Goal: Task Accomplishment & Management: Complete application form

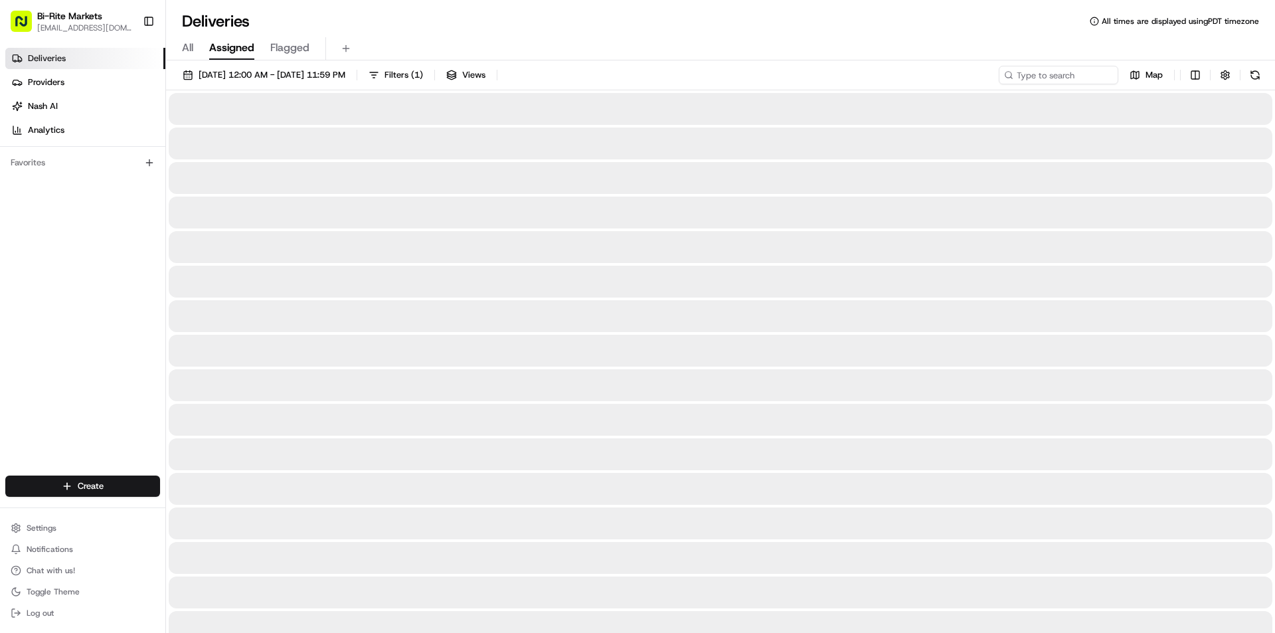
click at [221, 39] on button "Assigned" at bounding box center [231, 48] width 45 height 23
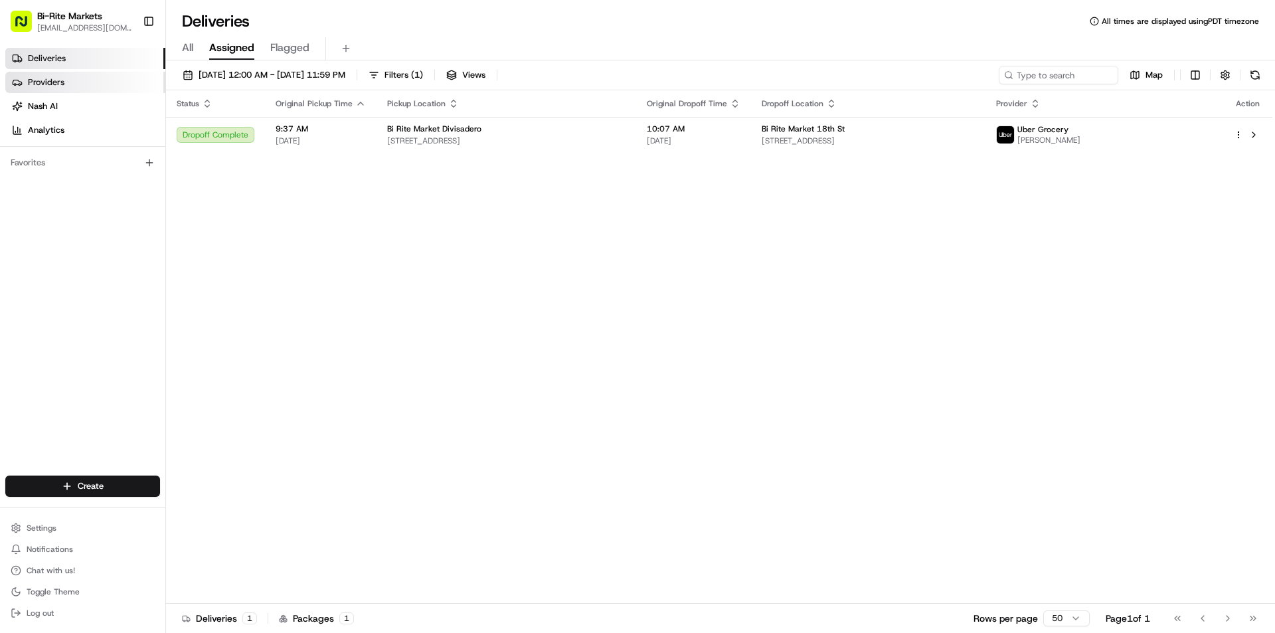
click at [91, 80] on link "Providers" at bounding box center [85, 82] width 160 height 21
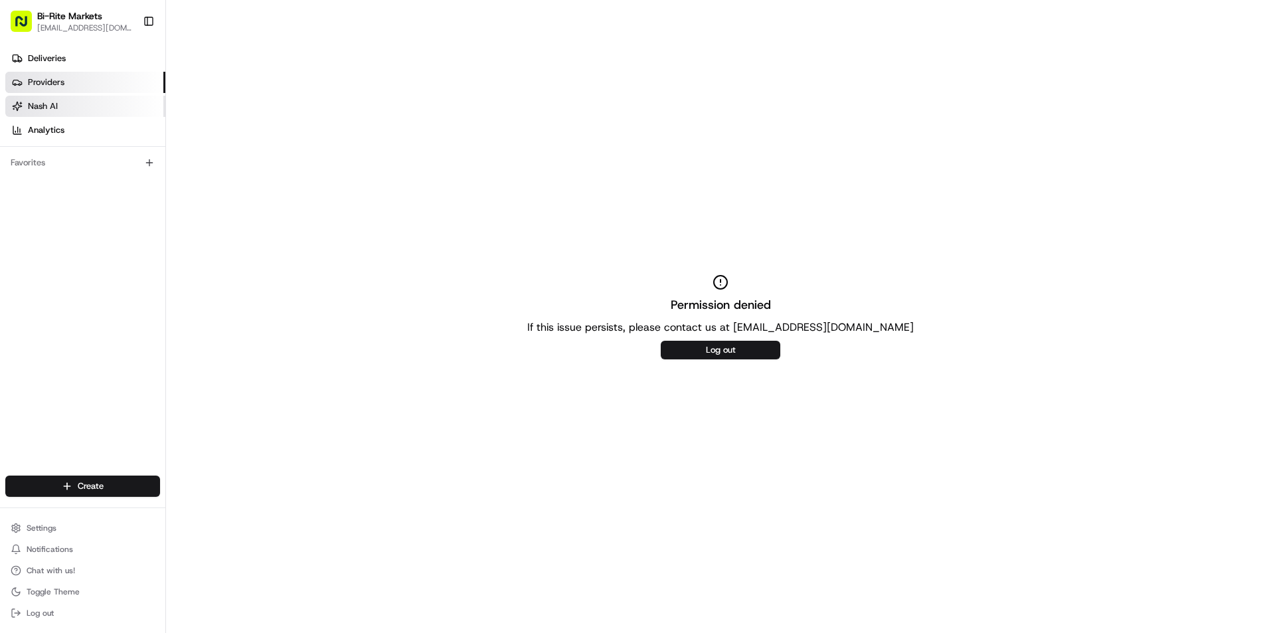
click at [76, 98] on link "Nash AI" at bounding box center [85, 106] width 160 height 21
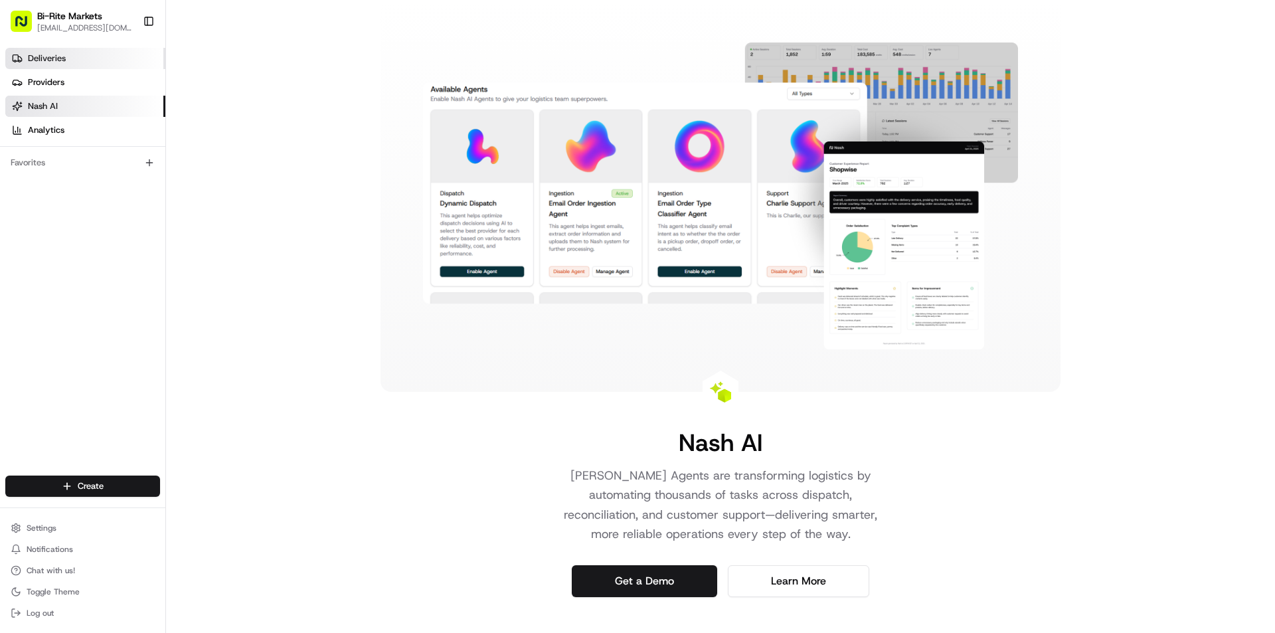
click at [78, 66] on link "Deliveries" at bounding box center [85, 58] width 160 height 21
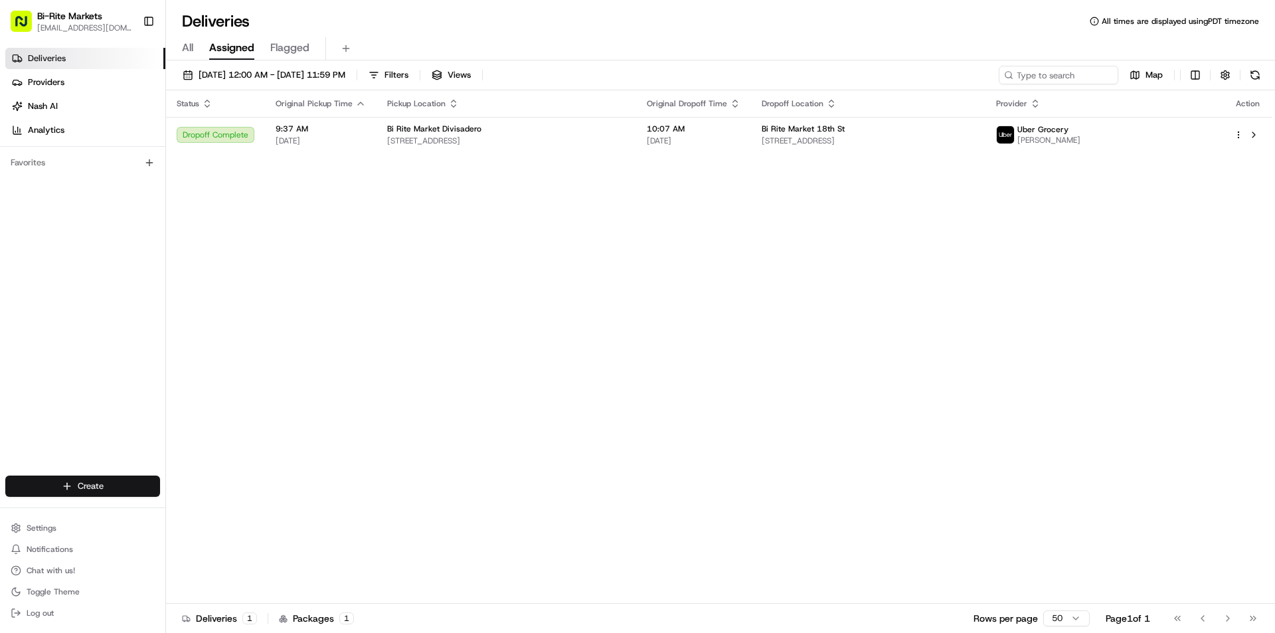
click at [78, 484] on html "Bi-Rite Markets [EMAIL_ADDRESS][DOMAIN_NAME] Toggle Sidebar Deliveries Provider…" at bounding box center [637, 316] width 1275 height 633
click at [217, 507] on link "Delivery" at bounding box center [240, 511] width 148 height 24
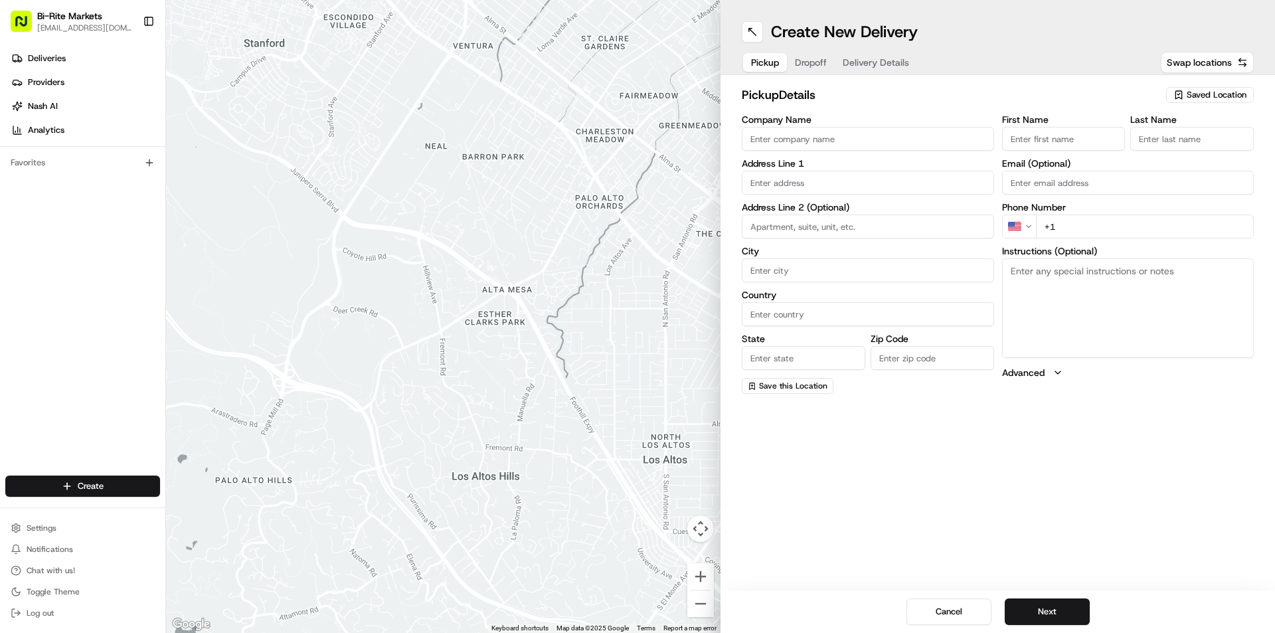
click at [813, 137] on input "Company Name" at bounding box center [868, 139] width 252 height 24
type input "Bi.rite polk"
type input "[STREET_ADDRESS]"
type input "[GEOGRAPHIC_DATA]"
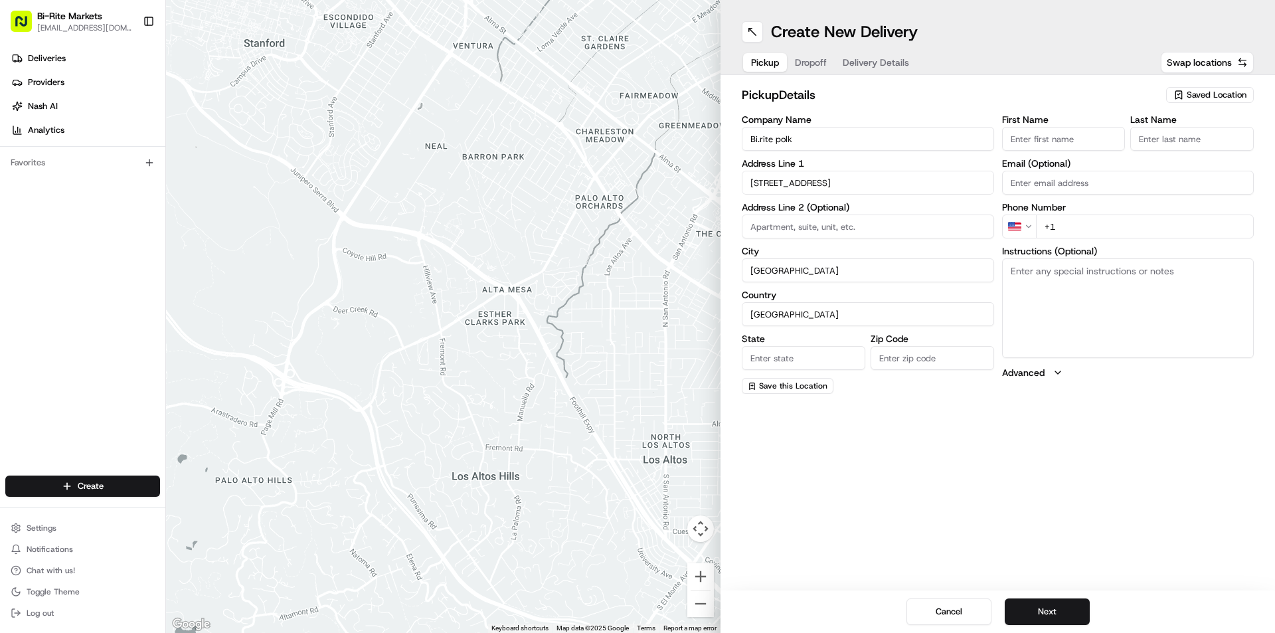
type input "CA"
type input "94109"
type input "Beyker"
type input "[PERSON_NAME]"
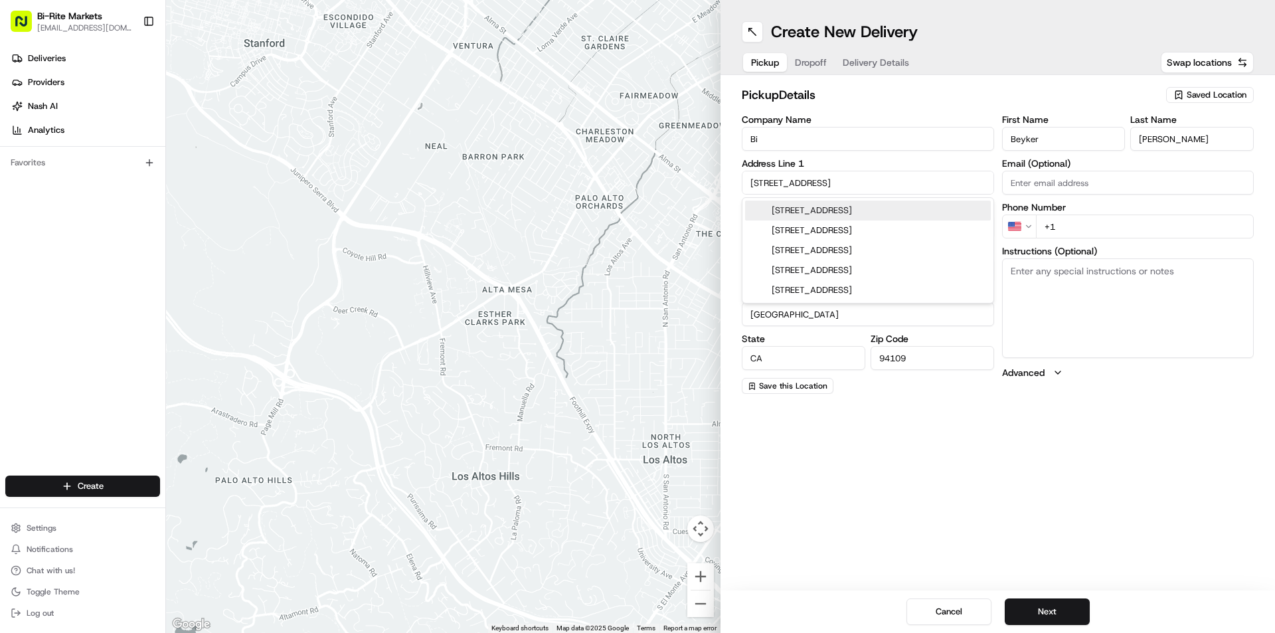
type input "B"
click at [841, 137] on input "3639 18st" at bounding box center [868, 139] width 252 height 24
click at [841, 186] on input "[STREET_ADDRESS]" at bounding box center [868, 183] width 252 height 24
click at [815, 138] on input "3639 18st" at bounding box center [868, 139] width 252 height 24
type input "3"
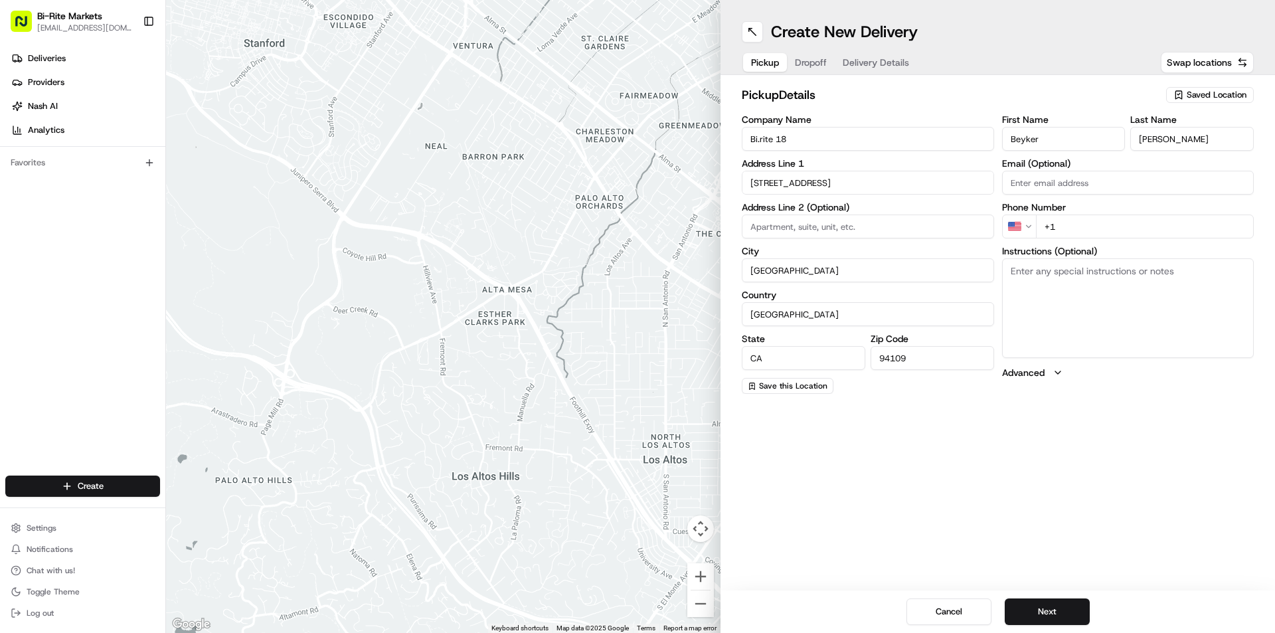
type input "Bi.rite 18"
drag, startPoint x: 888, startPoint y: 168, endPoint x: 885, endPoint y: 177, distance: 9.9
click at [888, 172] on div "Address Line [STREET_ADDRESS]" at bounding box center [868, 177] width 252 height 36
click at [885, 177] on input "[STREET_ADDRESS]" at bounding box center [868, 183] width 252 height 24
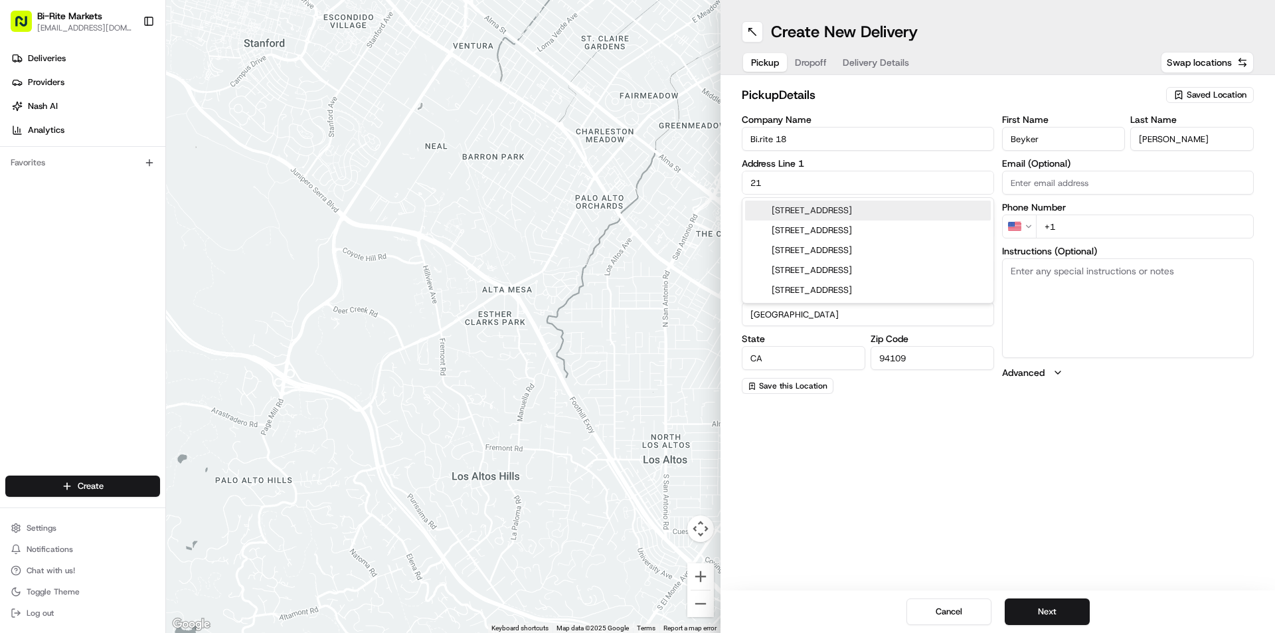
type input "2"
click at [878, 214] on div "[STREET_ADDRESS]" at bounding box center [868, 211] width 246 height 20
type input "[STREET_ADDRESS]"
type input "94110"
type input "[STREET_ADDRESS]"
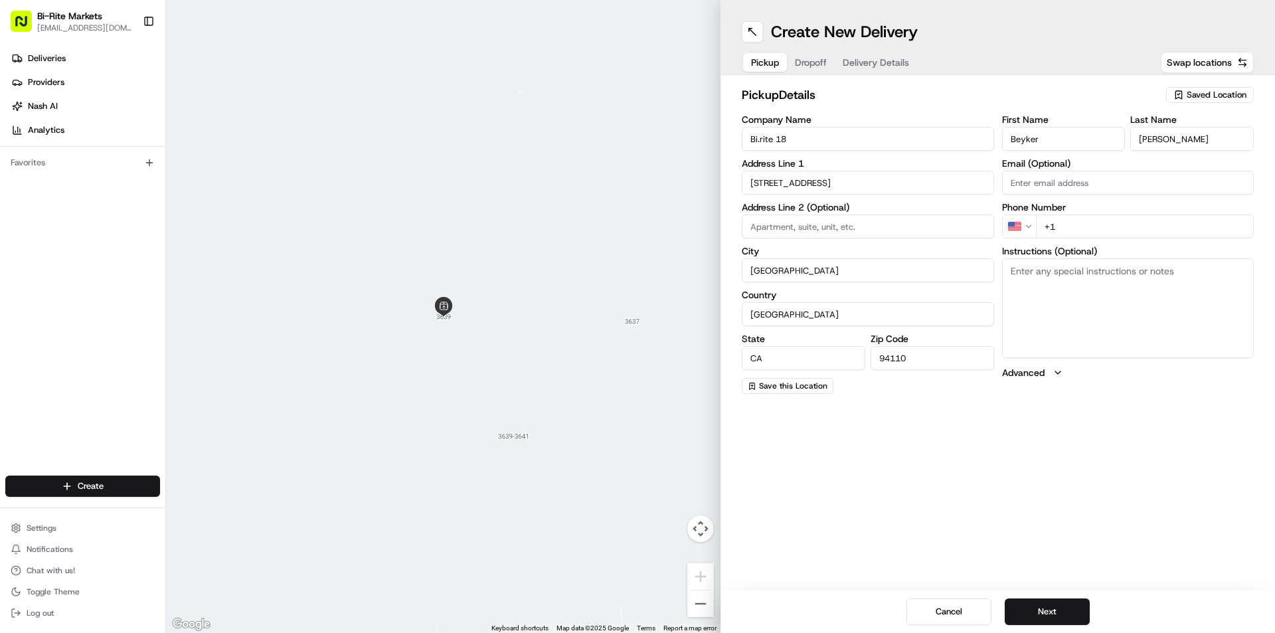
click at [1027, 185] on input "Email (Optional)" at bounding box center [1128, 183] width 252 height 24
click at [1050, 603] on button "Next" at bounding box center [1047, 611] width 85 height 27
click at [1056, 225] on input "+1" at bounding box center [1145, 226] width 218 height 24
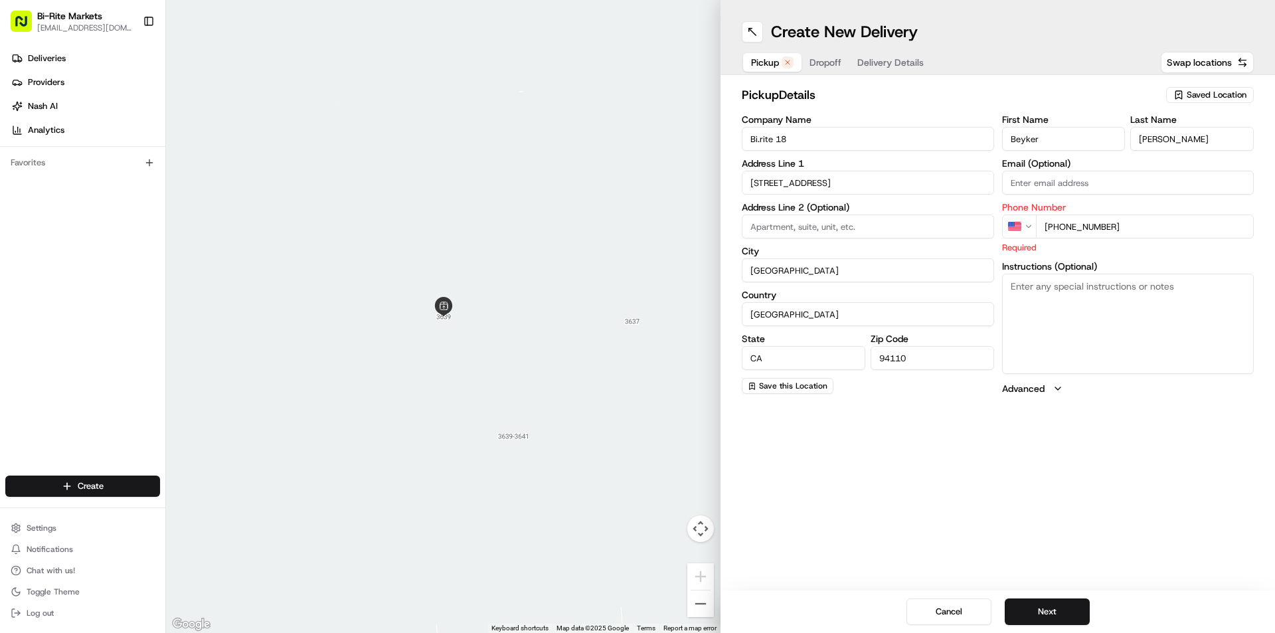
type input "[PHONE_NUMBER]"
click at [1048, 292] on textarea "Instructions (Optional)" at bounding box center [1128, 324] width 252 height 100
click at [1069, 614] on button "Next" at bounding box center [1047, 611] width 85 height 27
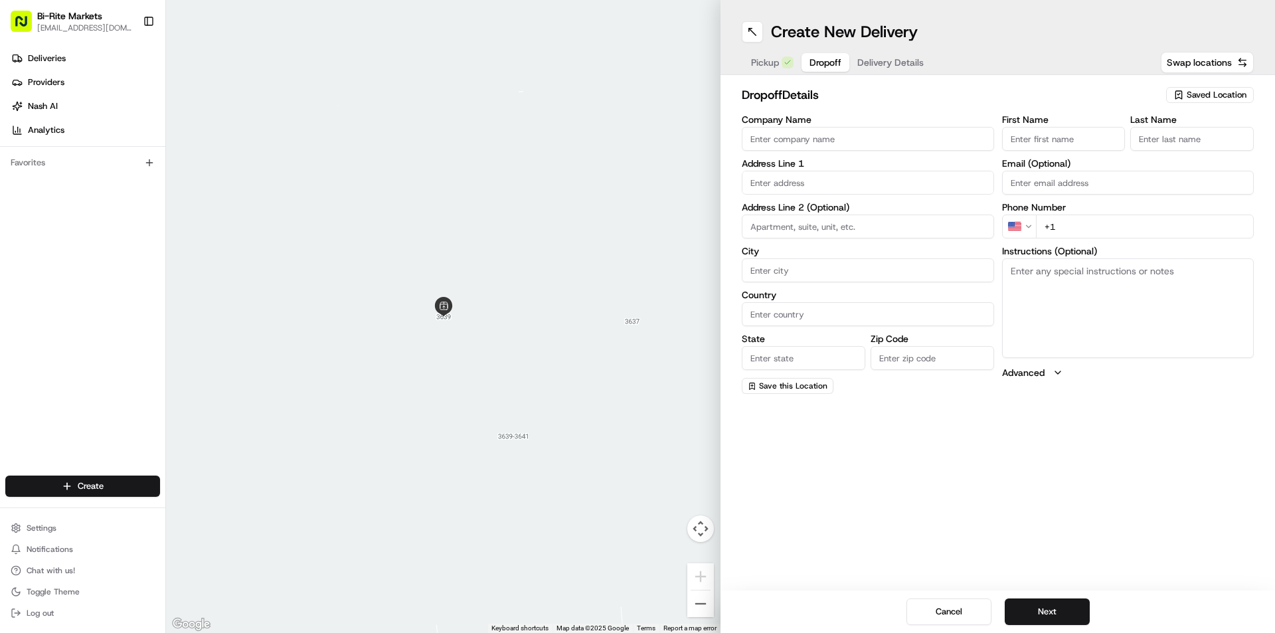
click at [831, 141] on input "Company Name" at bounding box center [868, 139] width 252 height 24
type input "Bi.rite polk"
type input "[STREET_ADDRESS]"
type input "[GEOGRAPHIC_DATA]"
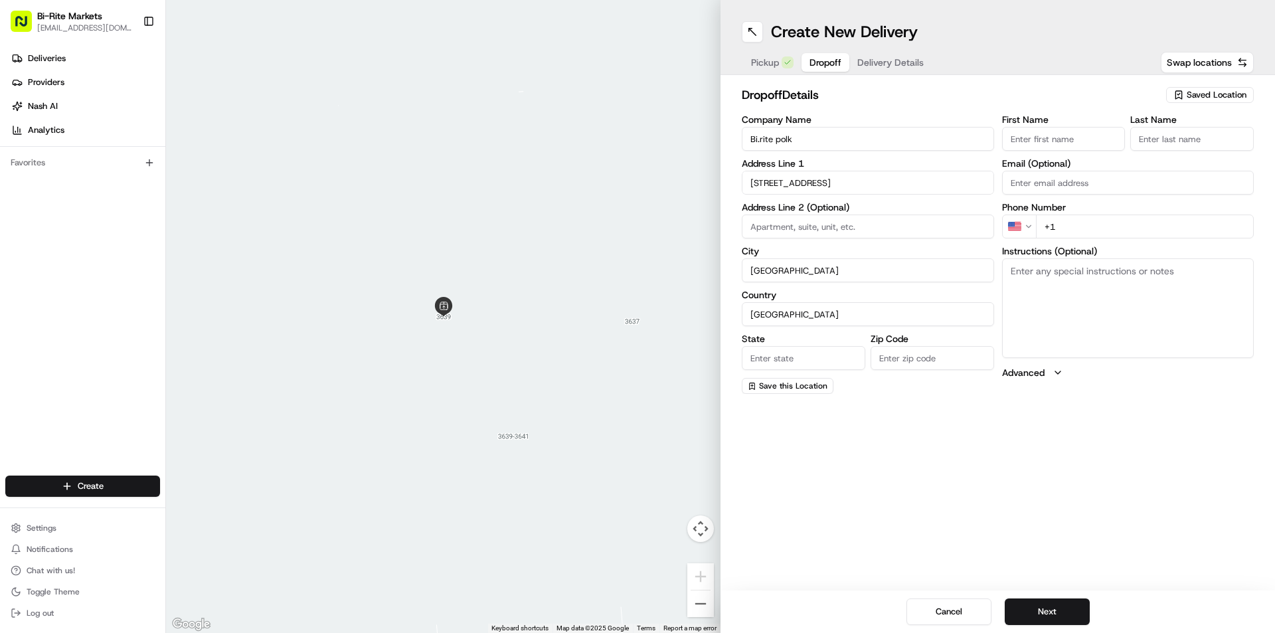
type input "CA"
type input "94109"
type input "Beyker"
type input "[PERSON_NAME]"
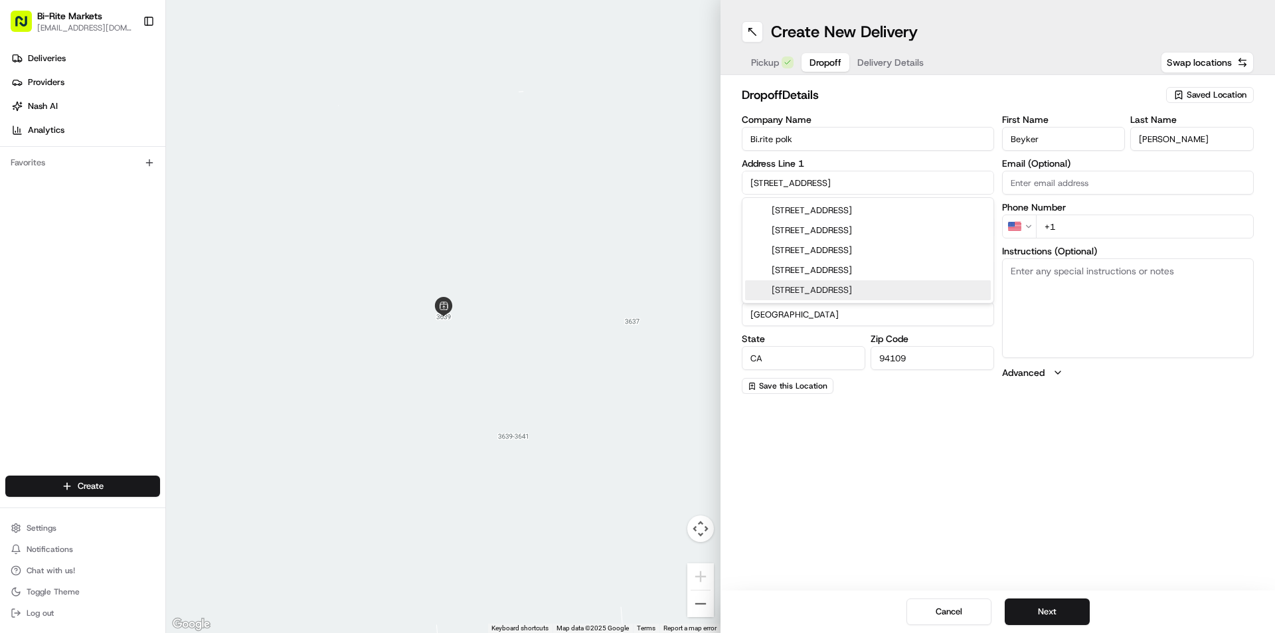
click at [943, 448] on div "Create New Delivery Pickup Dropoff Delivery Details Swap locations dropoff Deta…" at bounding box center [997, 316] width 554 height 633
click at [1035, 611] on button "Next" at bounding box center [1047, 611] width 85 height 27
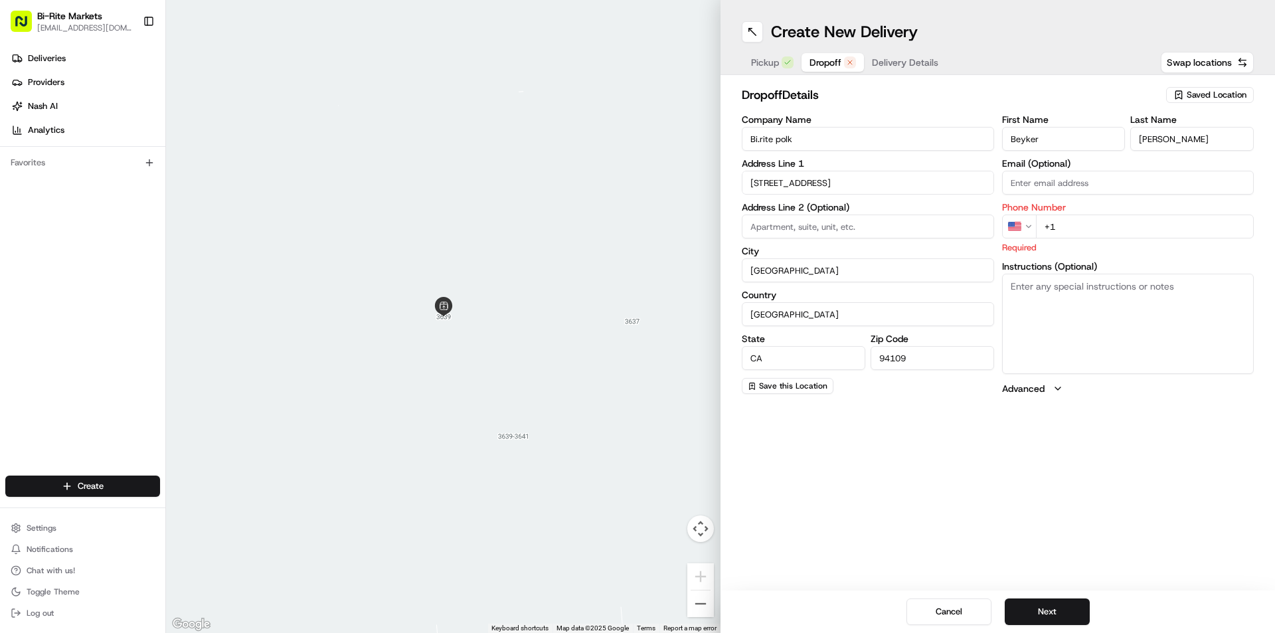
click at [1073, 224] on input "+1" at bounding box center [1145, 226] width 218 height 24
type input "[PHONE_NUMBER]"
click at [1032, 619] on button "Next" at bounding box center [1047, 611] width 85 height 27
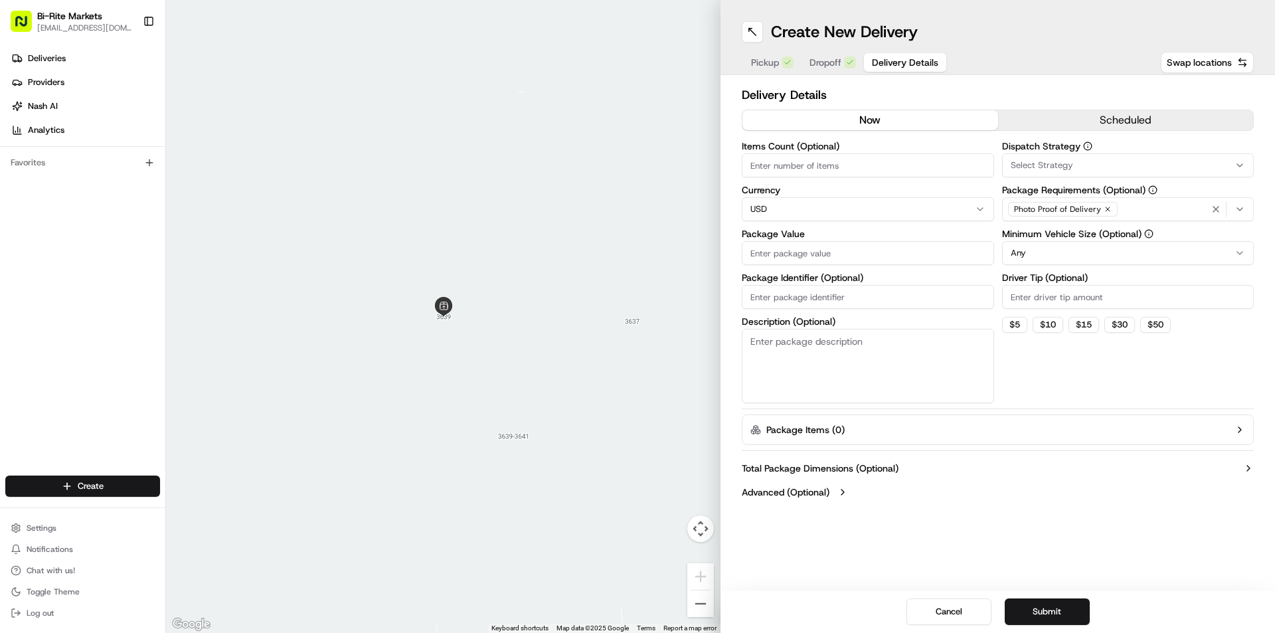
click at [819, 163] on input "Items Count (Optional)" at bounding box center [868, 165] width 252 height 24
type input "4"
click at [812, 259] on input "Package Value" at bounding box center [868, 253] width 252 height 24
type input "200"
click at [799, 300] on input "Package Identifier (Optional)" at bounding box center [868, 297] width 252 height 24
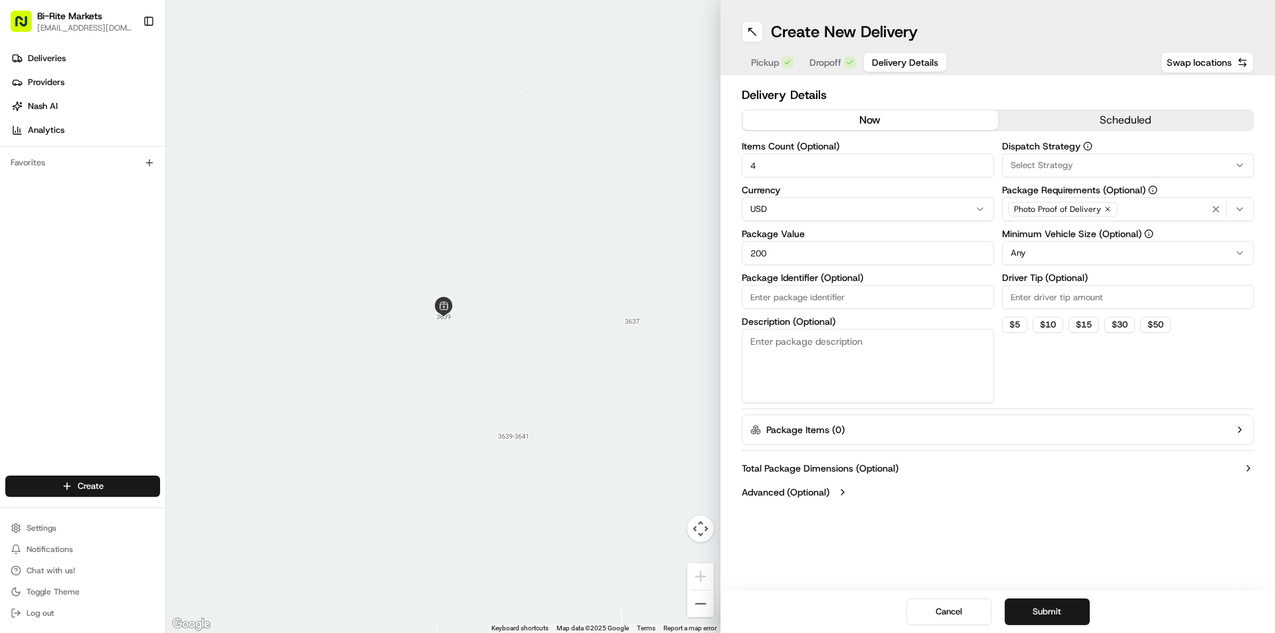
type input "pick up a bag"
click at [823, 347] on textarea "Description (Optional)" at bounding box center [868, 366] width 252 height 74
click at [1018, 323] on button "$ 5" at bounding box center [1014, 325] width 25 height 16
click at [1236, 250] on html "Bi-Rite Markets [EMAIL_ADDRESS][DOMAIN_NAME] Toggle Sidebar Deliveries Provider…" at bounding box center [637, 316] width 1275 height 633
click at [1047, 322] on button "$ 10" at bounding box center [1047, 325] width 31 height 16
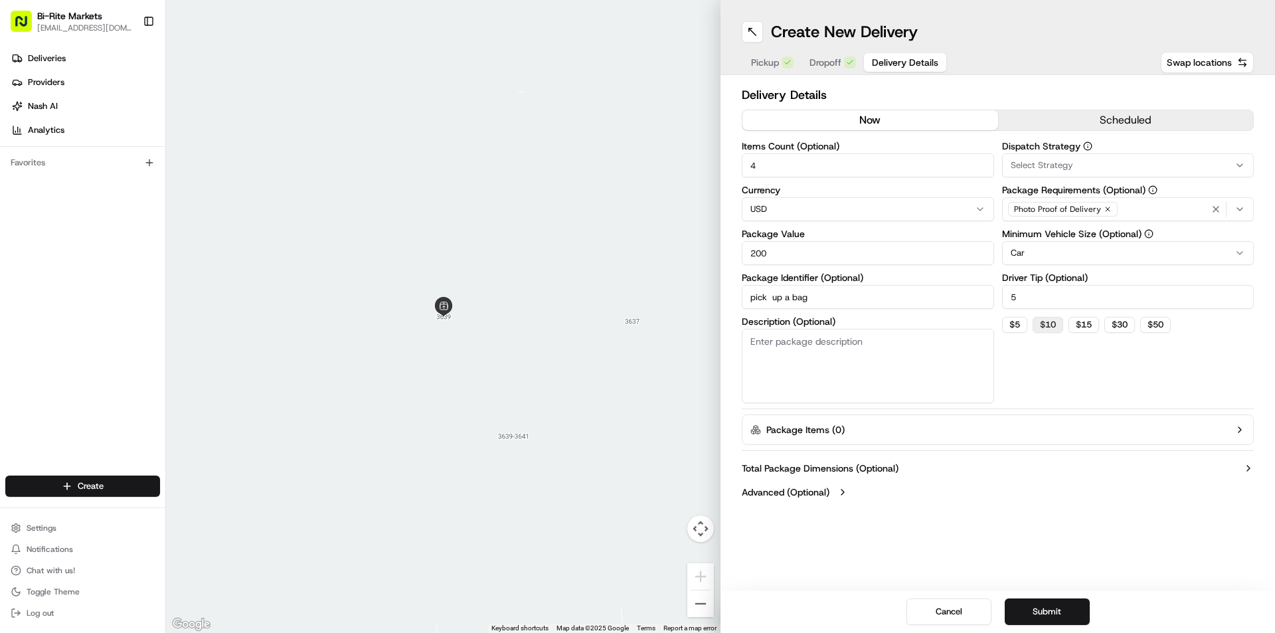
type input "10"
click at [1050, 614] on button "Submit" at bounding box center [1047, 611] width 85 height 27
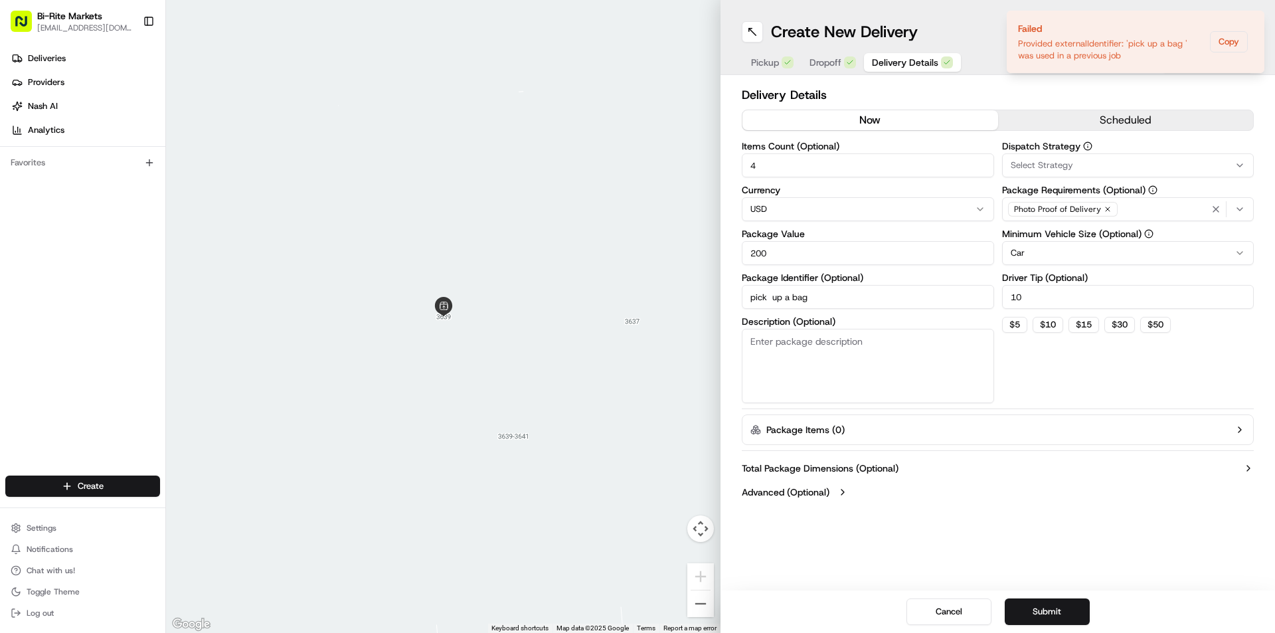
click at [822, 297] on input "pick up a bag" at bounding box center [868, 297] width 252 height 24
type input "p"
click at [1050, 609] on button "Submit" at bounding box center [1047, 611] width 85 height 27
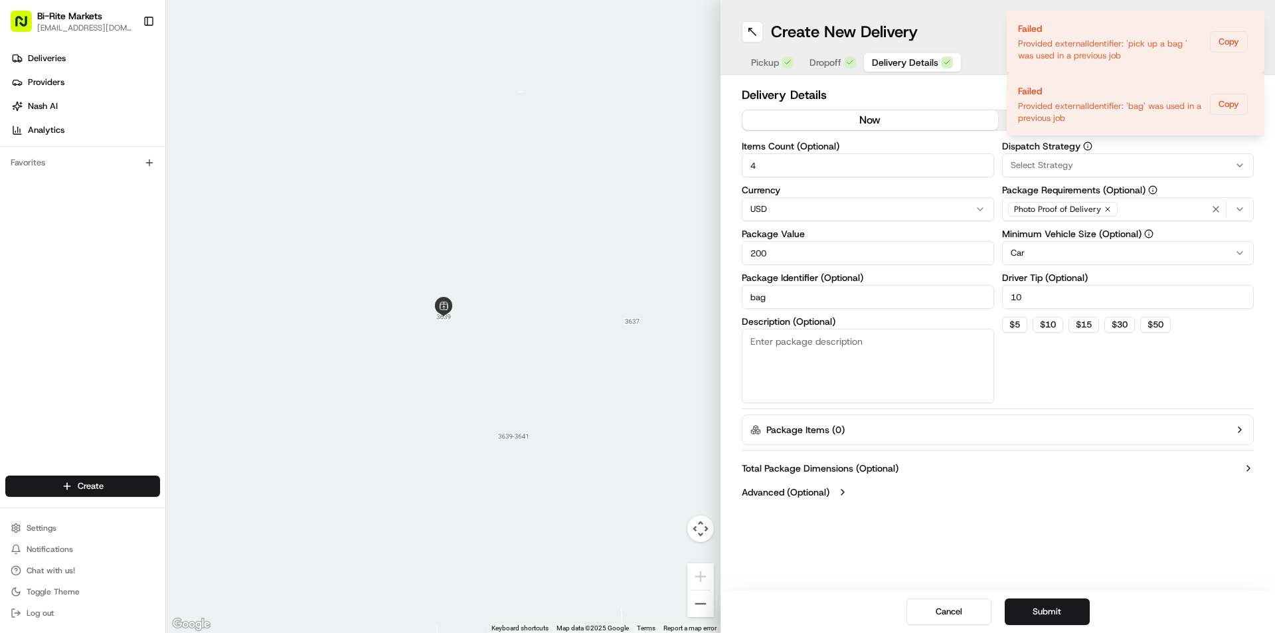
click at [896, 303] on input "bag" at bounding box center [868, 297] width 252 height 24
click at [893, 301] on input "bag" at bounding box center [868, 297] width 252 height 24
click at [1062, 605] on button "Submit" at bounding box center [1047, 611] width 85 height 27
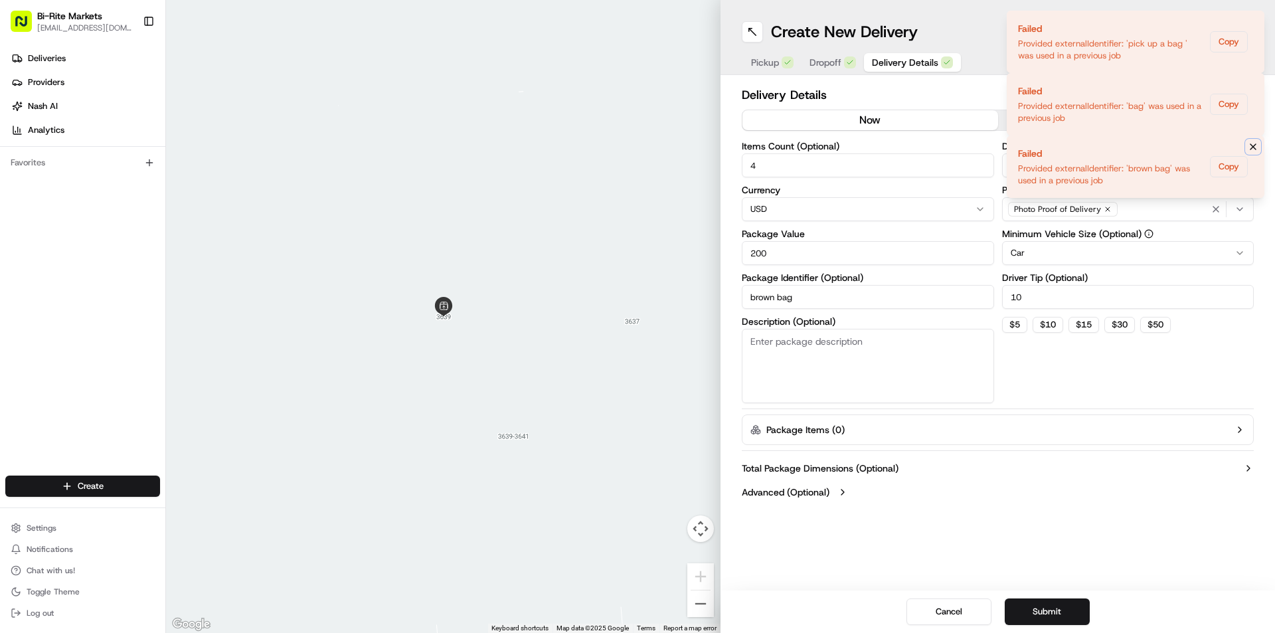
click at [1256, 144] on icon "Notifications (F8)" at bounding box center [1252, 146] width 5 height 5
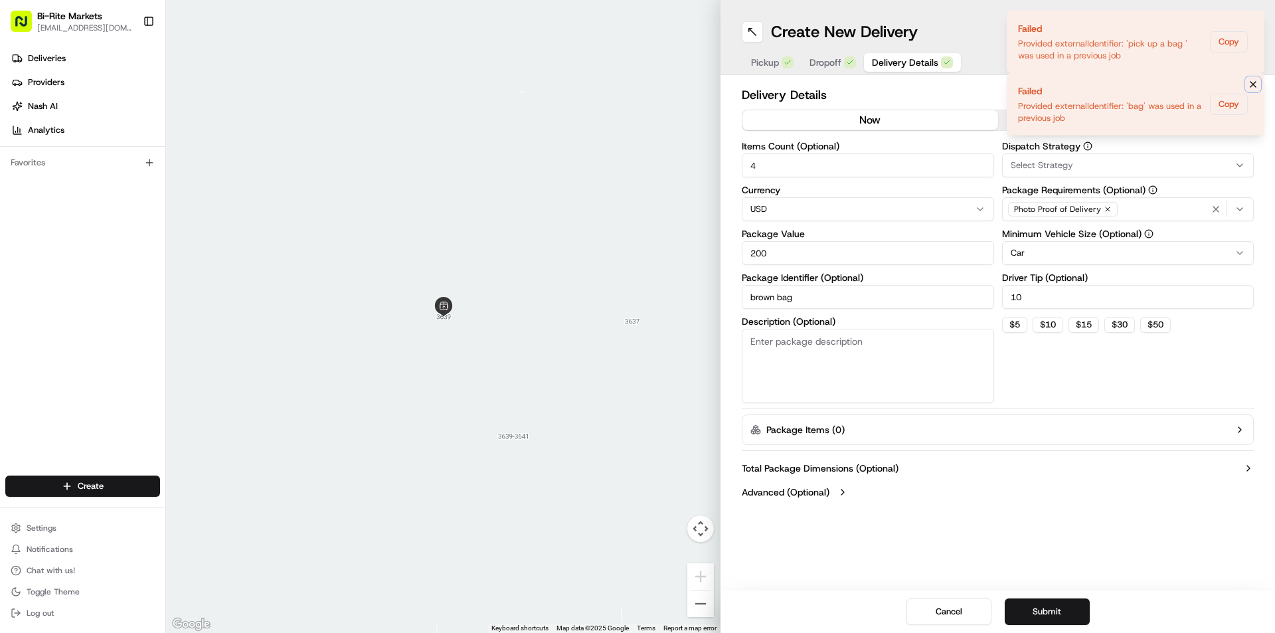
click at [1255, 84] on icon "Notifications (F8)" at bounding box center [1253, 84] width 11 height 11
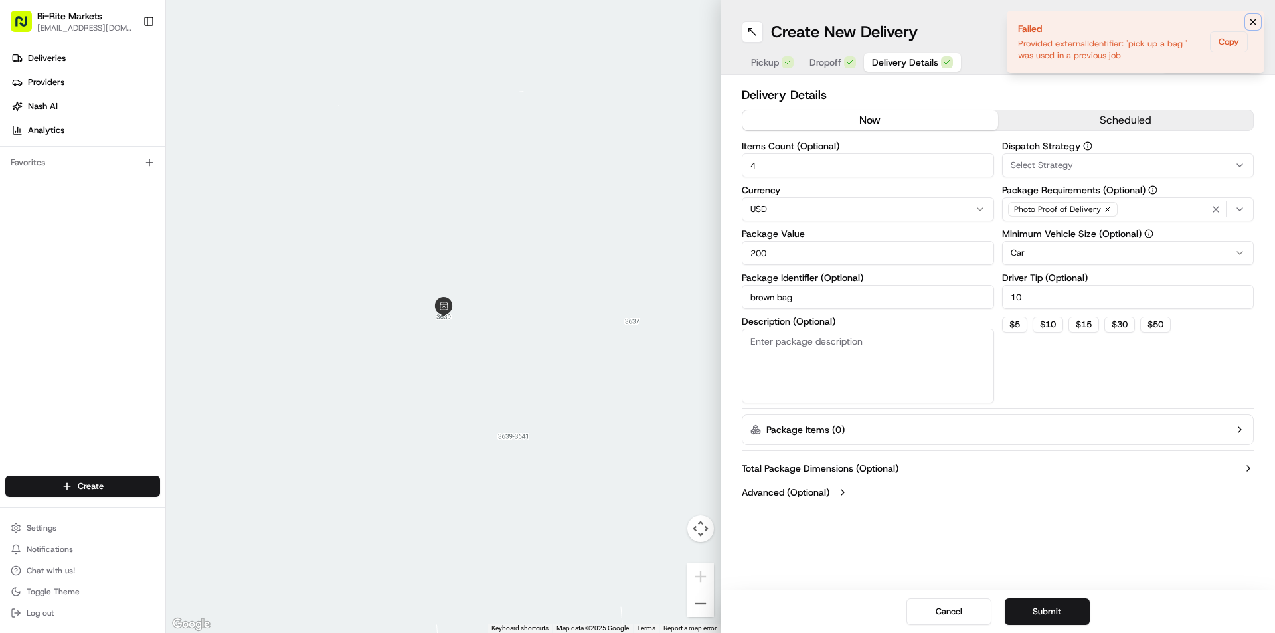
click at [1255, 21] on icon "Notifications (F8)" at bounding box center [1253, 22] width 11 height 11
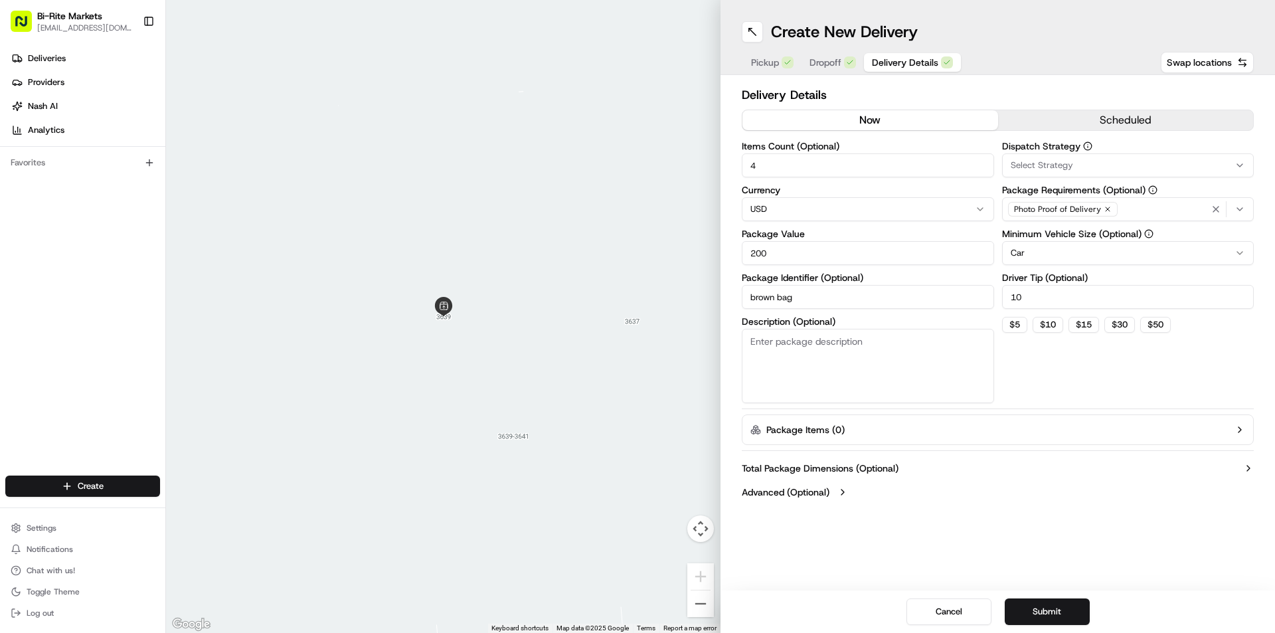
click at [823, 294] on input "brown bag" at bounding box center [868, 297] width 252 height 24
type input "b"
click at [1074, 617] on button "Submit" at bounding box center [1047, 611] width 85 height 27
